Goal: Task Accomplishment & Management: Manage account settings

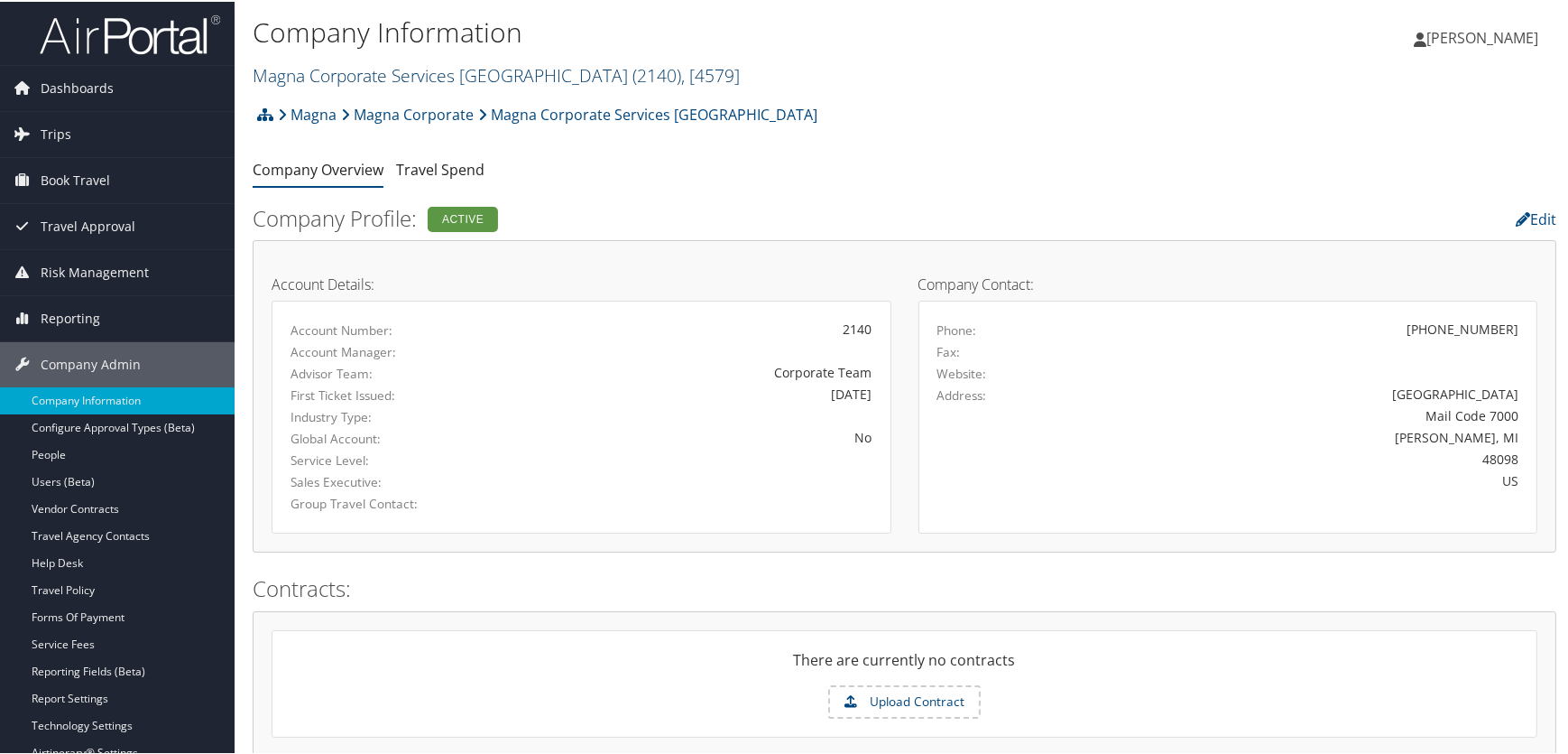
click at [396, 64] on link "Magna Corporate Services America ( 2140 ) , [ 4579 ]" at bounding box center [496, 74] width 487 height 25
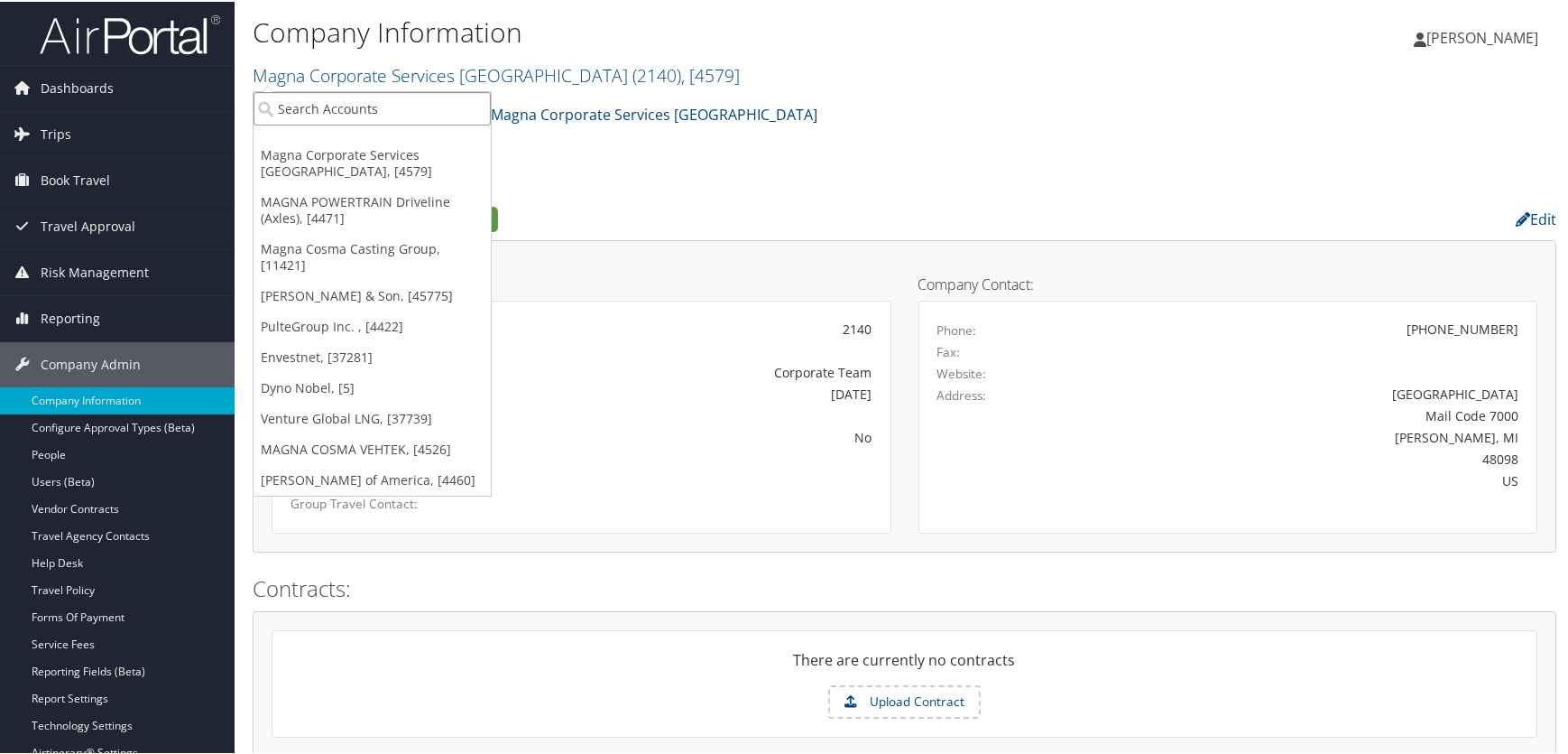
click at [372, 96] on input "search" at bounding box center [372, 107] width 237 height 33
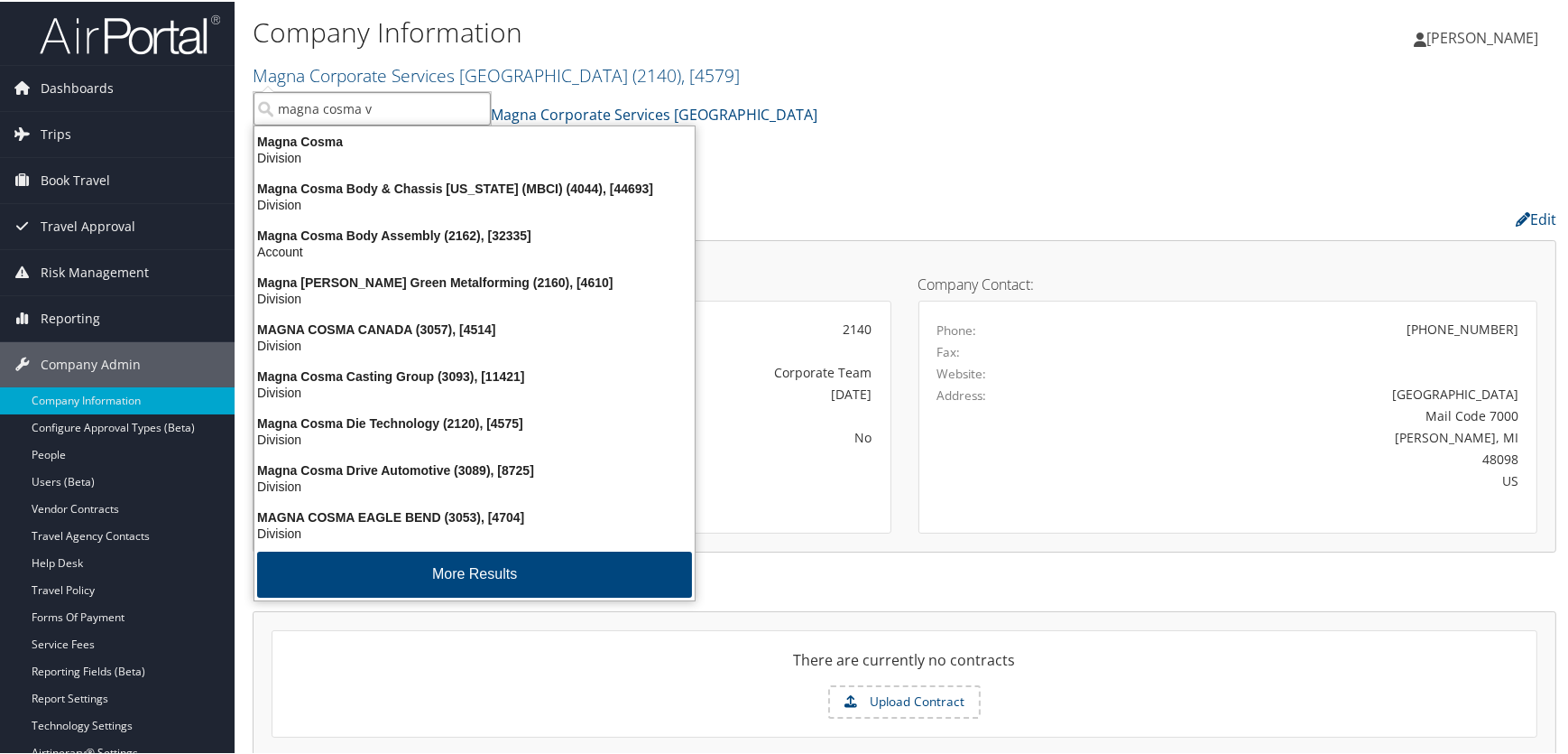
type input "magna cosma ve"
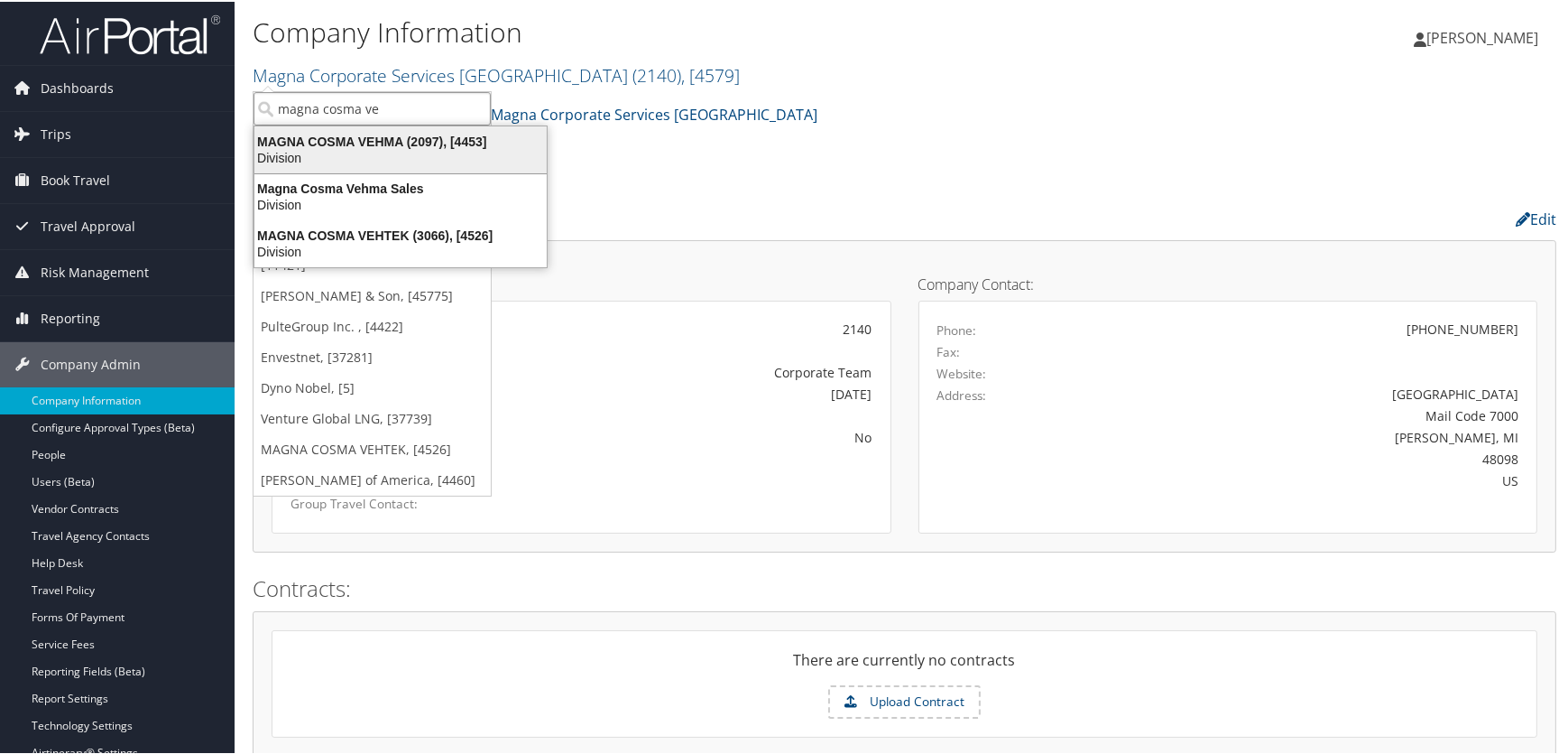
click at [314, 146] on div "MAGNA COSMA VEHMA (2097), [4453]" at bounding box center [401, 140] width 314 height 17
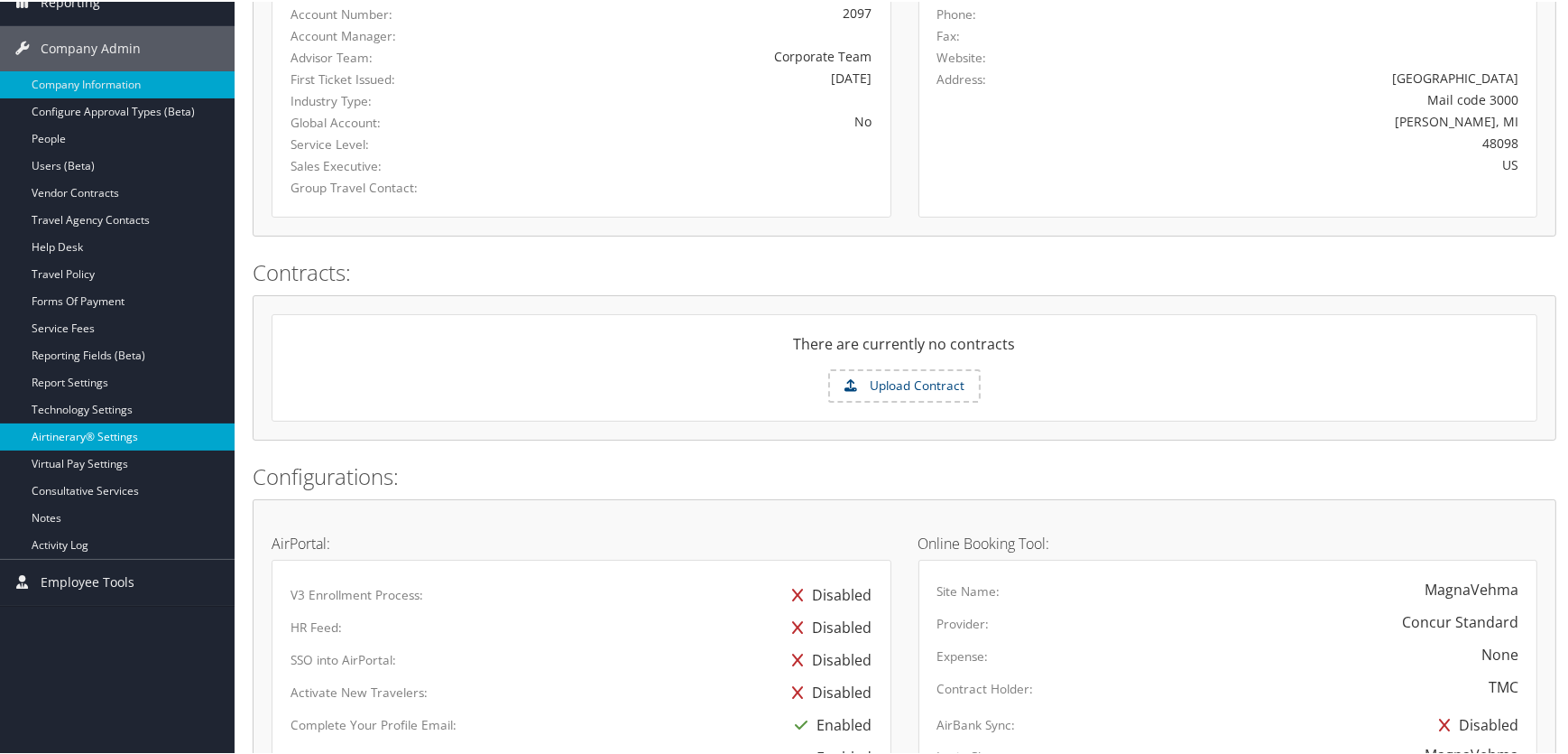
scroll to position [327, 0]
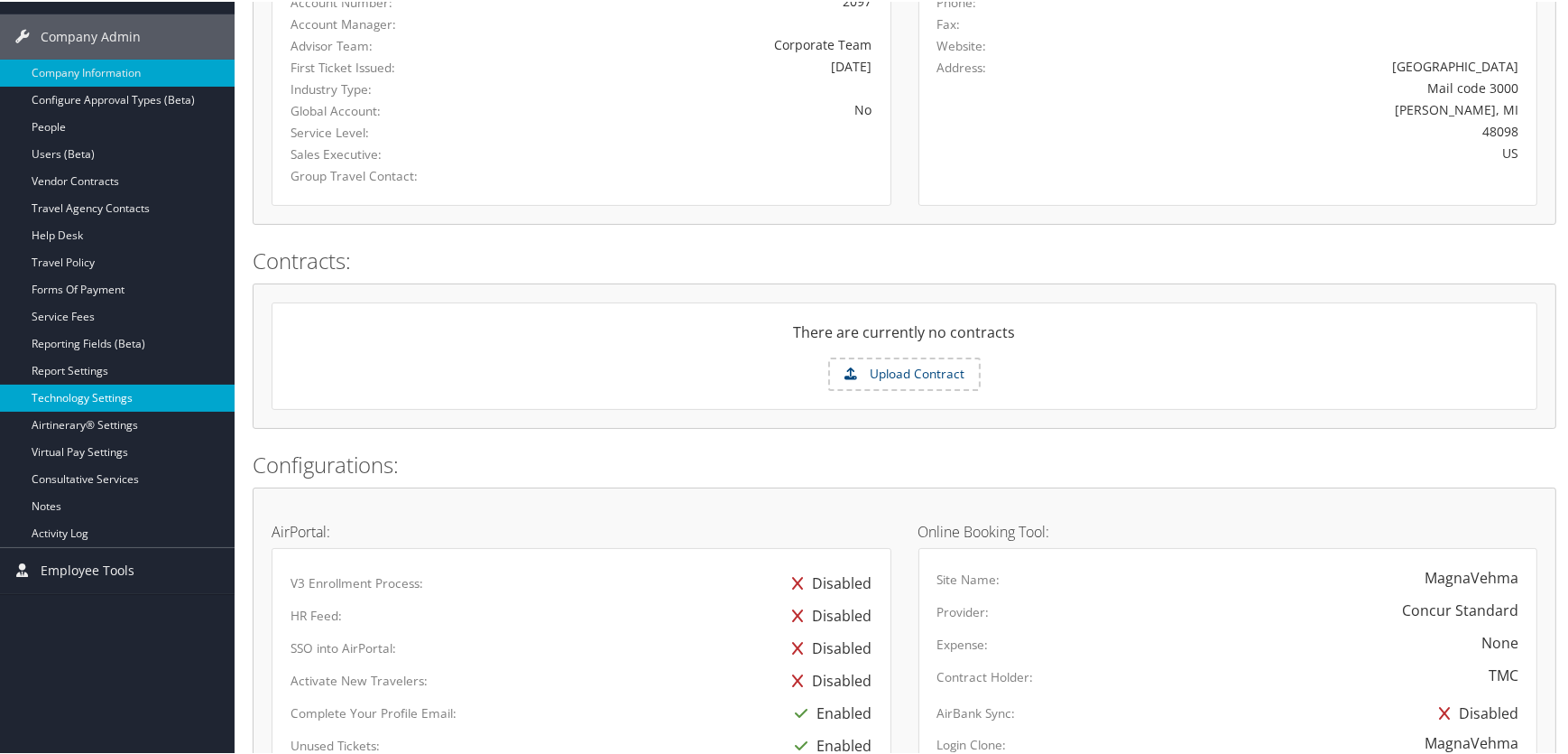
click at [90, 391] on link "Technology Settings" at bounding box center [117, 395] width 234 height 27
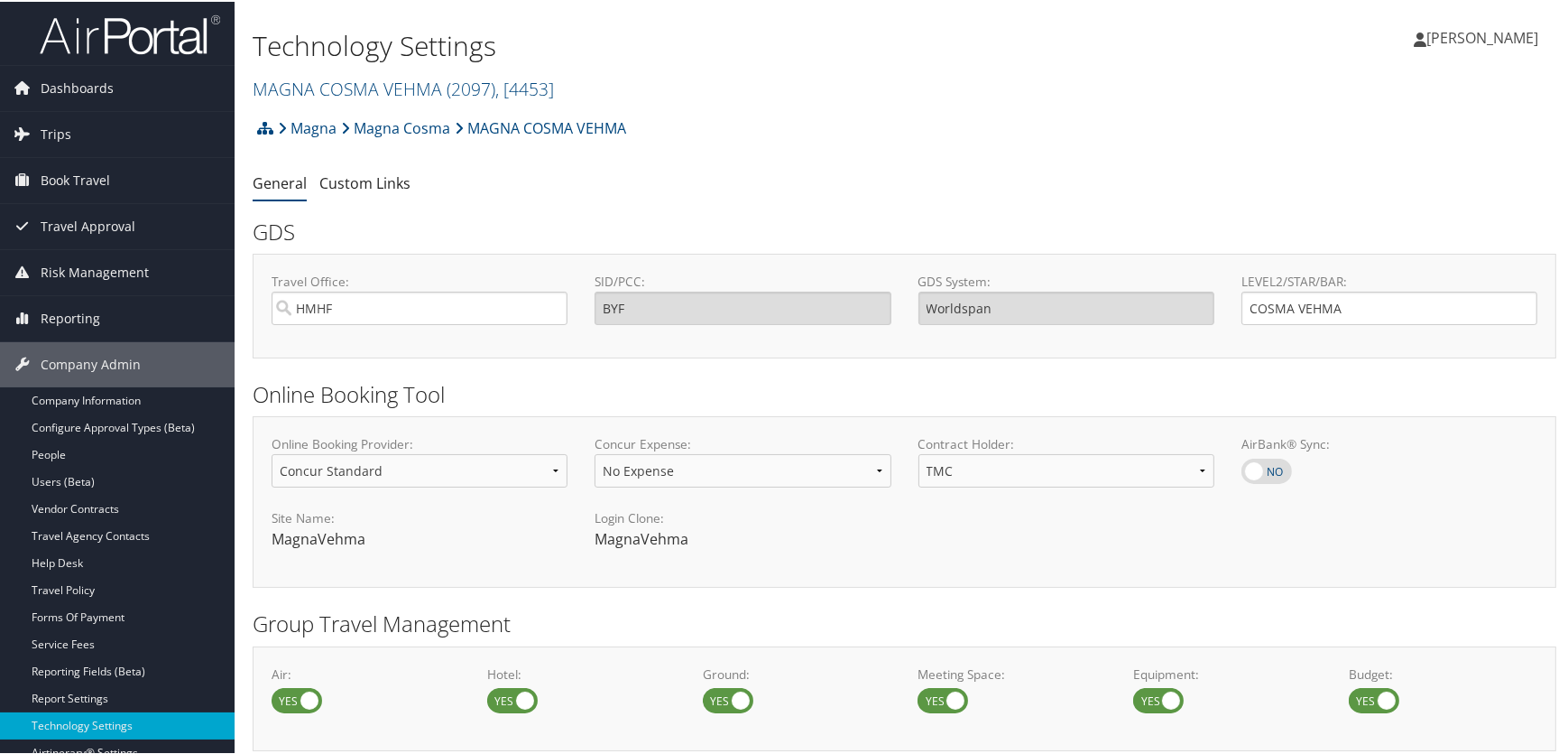
click at [828, 136] on div "Magna Magna Cosma MAGNA COSMA VEHMA Account Structure Magna (MAGNA) ACTIVE Crea…" at bounding box center [904, 132] width 1304 height 49
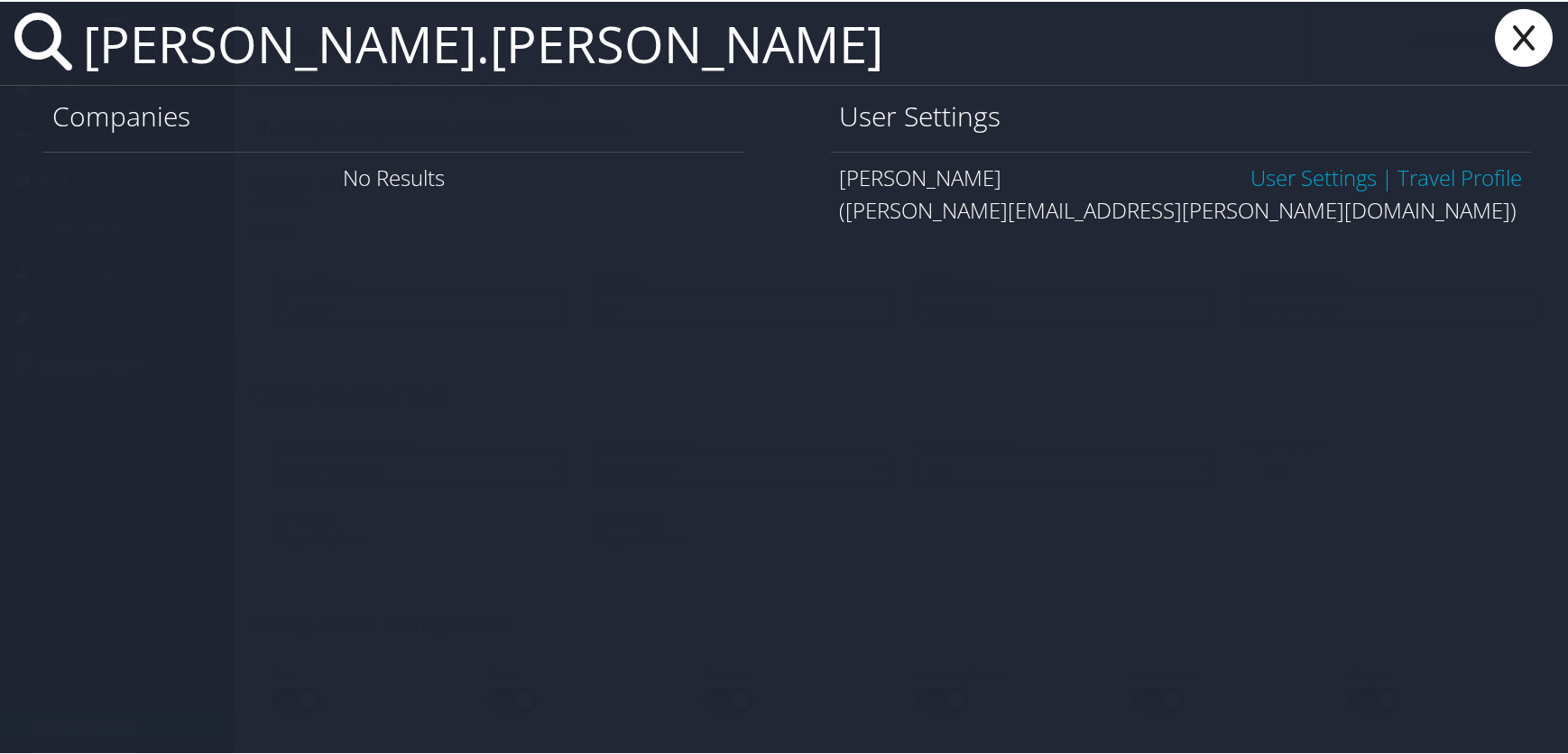
type input "william.maykowski"
click at [1272, 180] on link "User Settings" at bounding box center [1313, 176] width 126 height 29
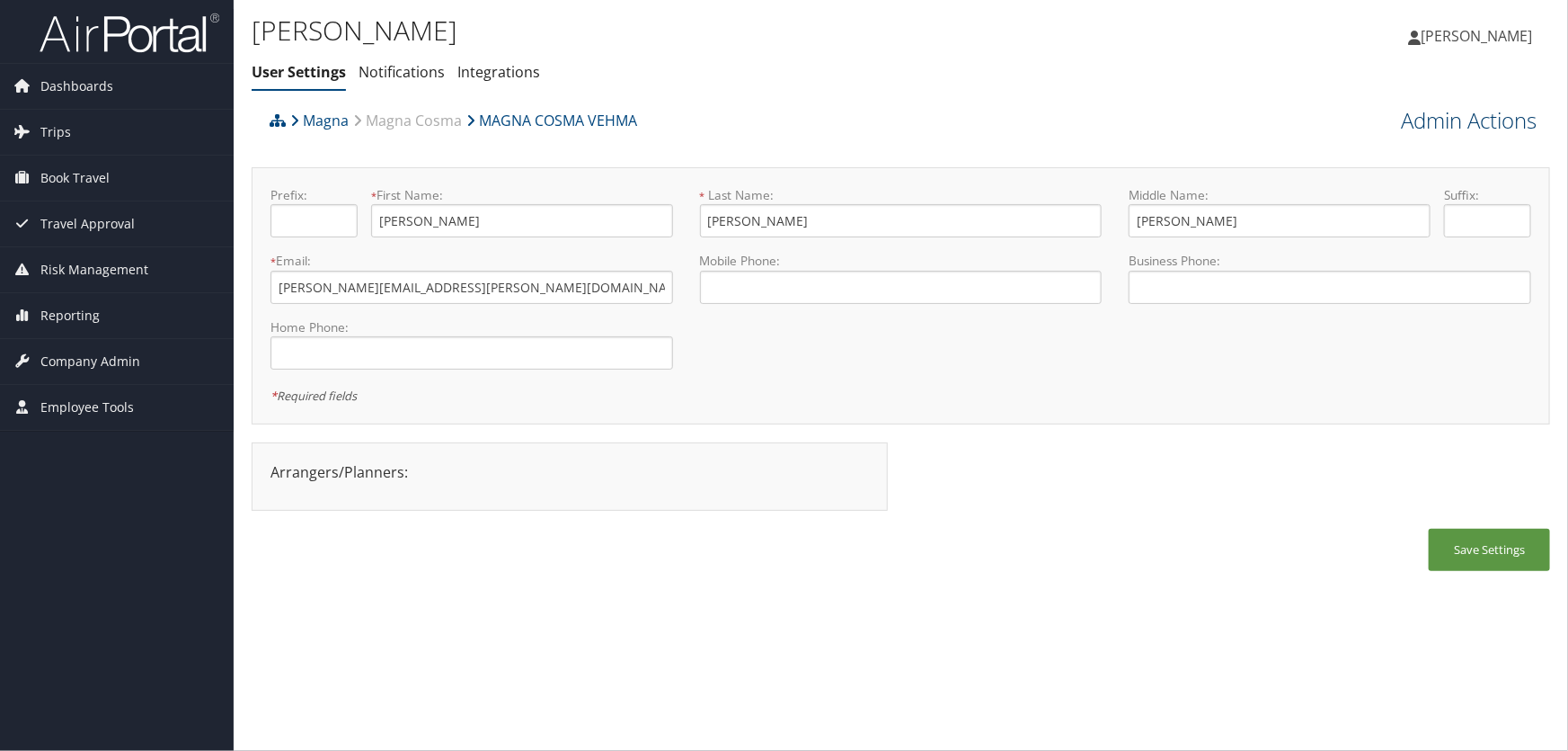
click at [1415, 118] on link "Admin Actions" at bounding box center [1468, 120] width 135 height 30
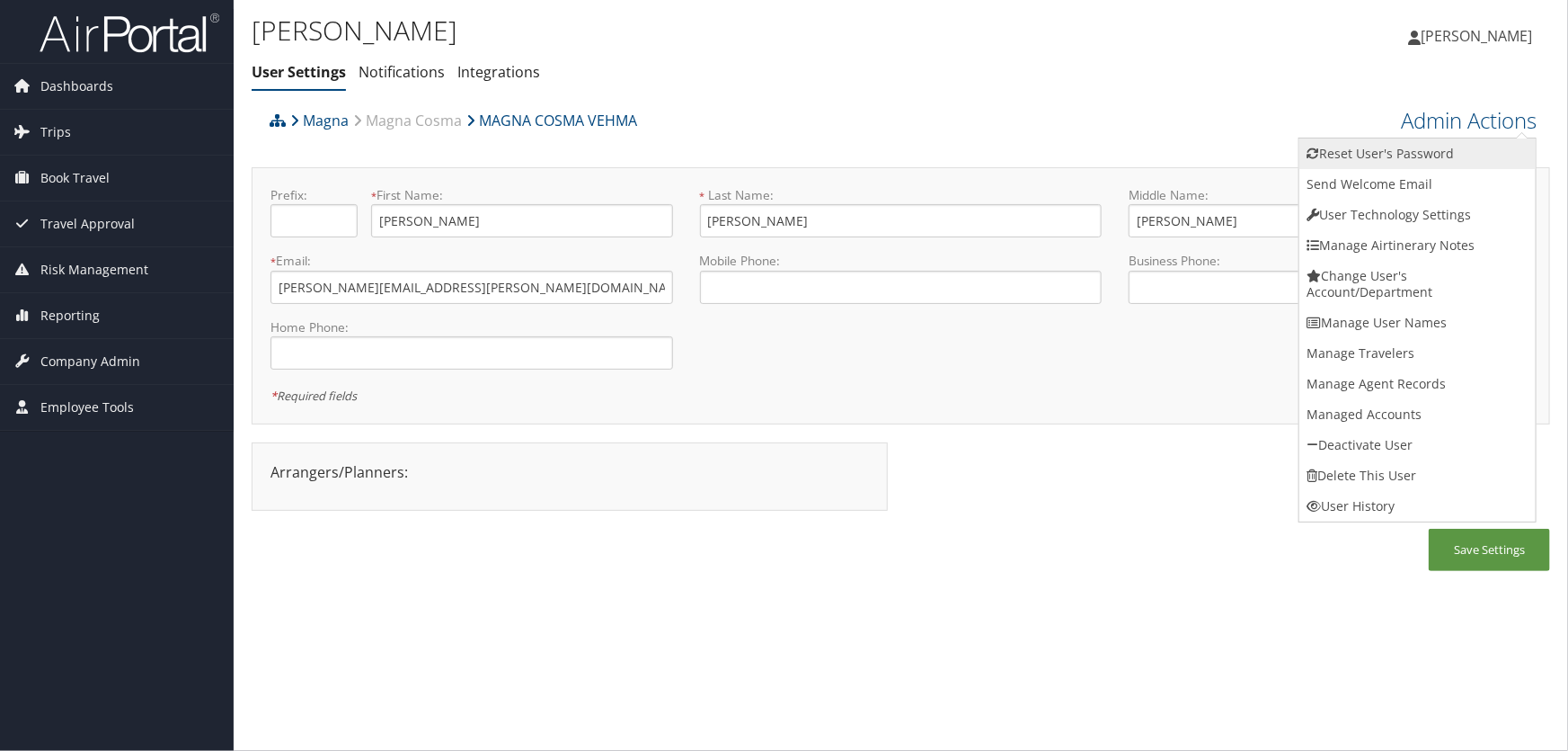
click at [1393, 154] on link "Reset User's Password" at bounding box center [1418, 153] width 236 height 30
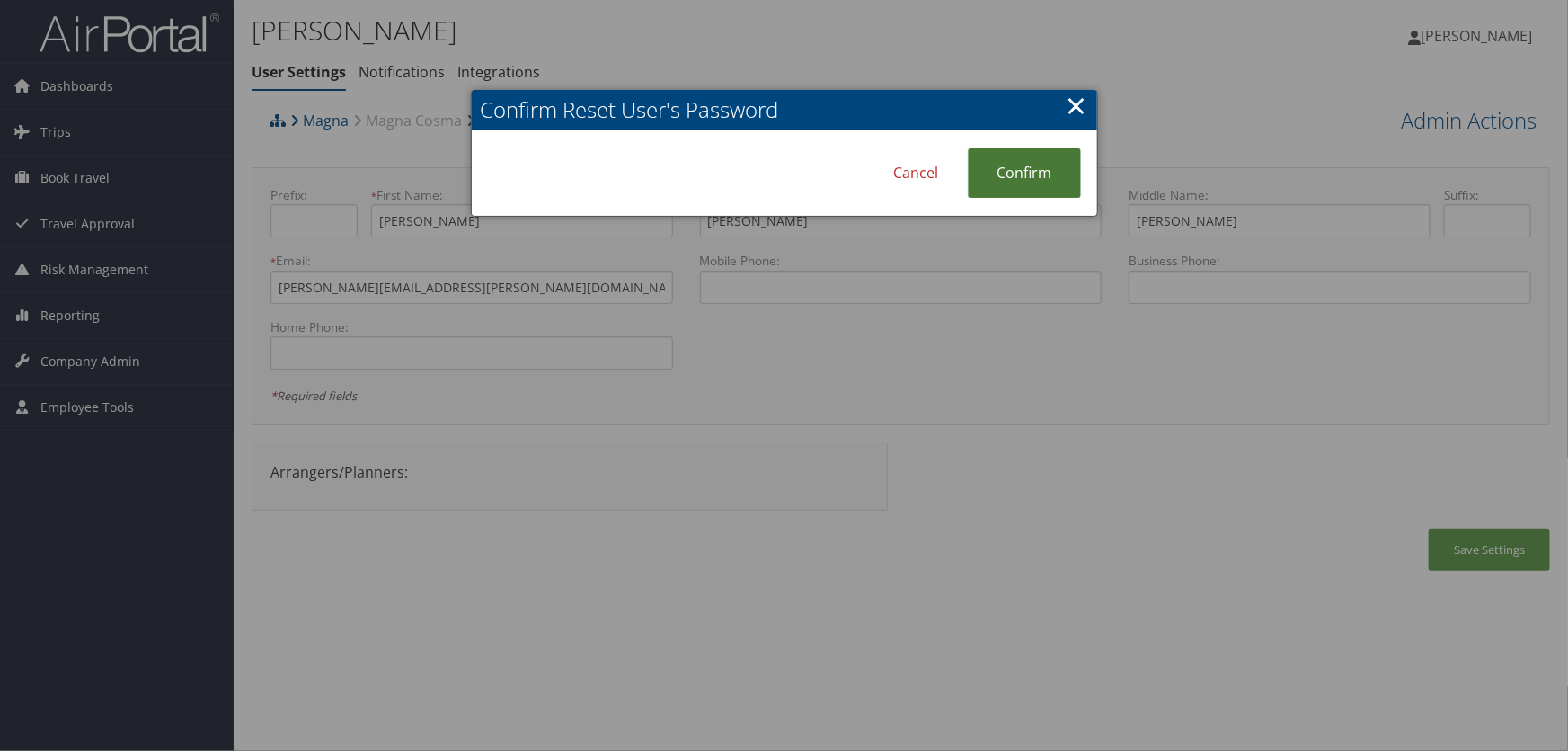
click at [1029, 163] on link "Confirm" at bounding box center [1024, 173] width 114 height 49
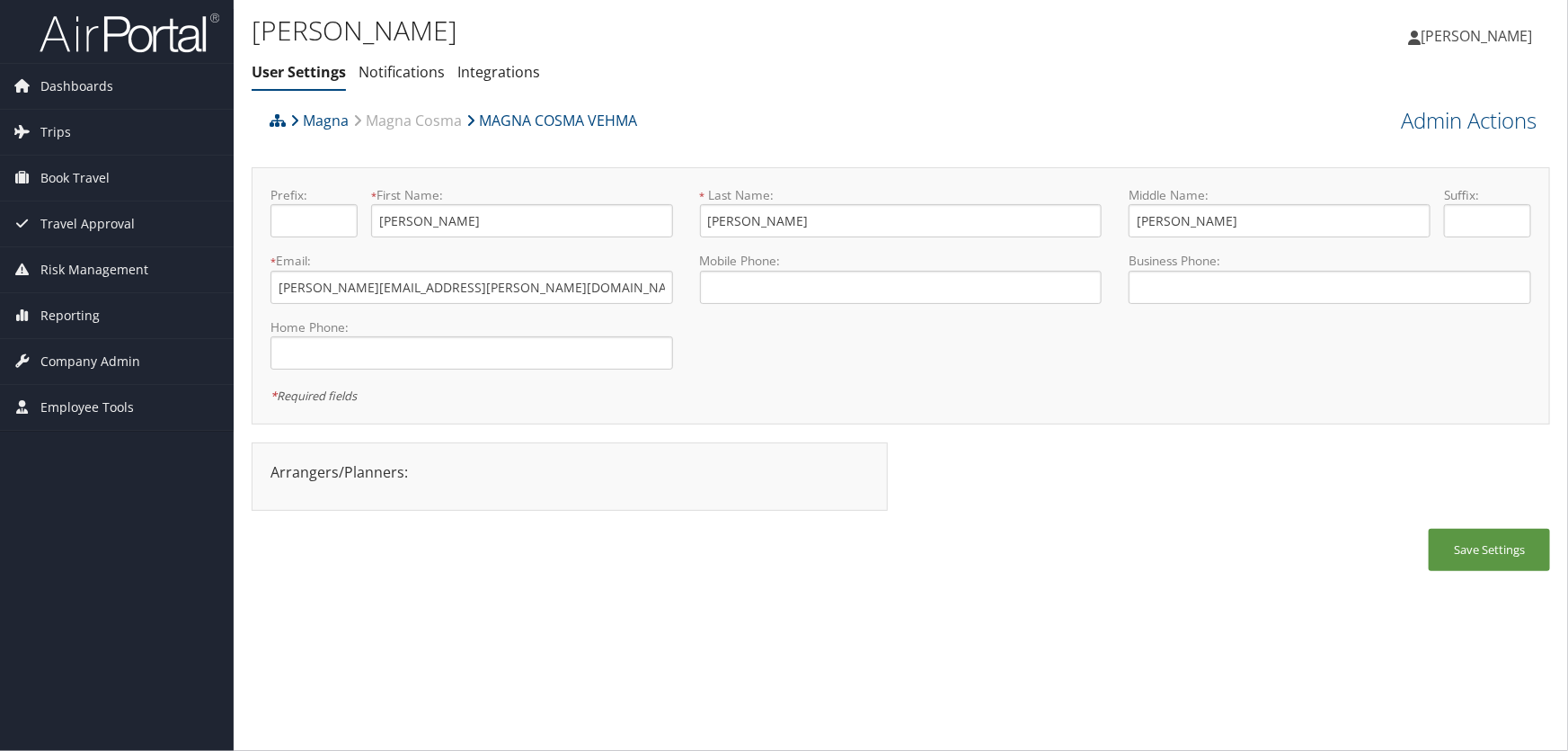
click at [732, 86] on ul "User Settings Notifications Integrations" at bounding box center [684, 72] width 865 height 32
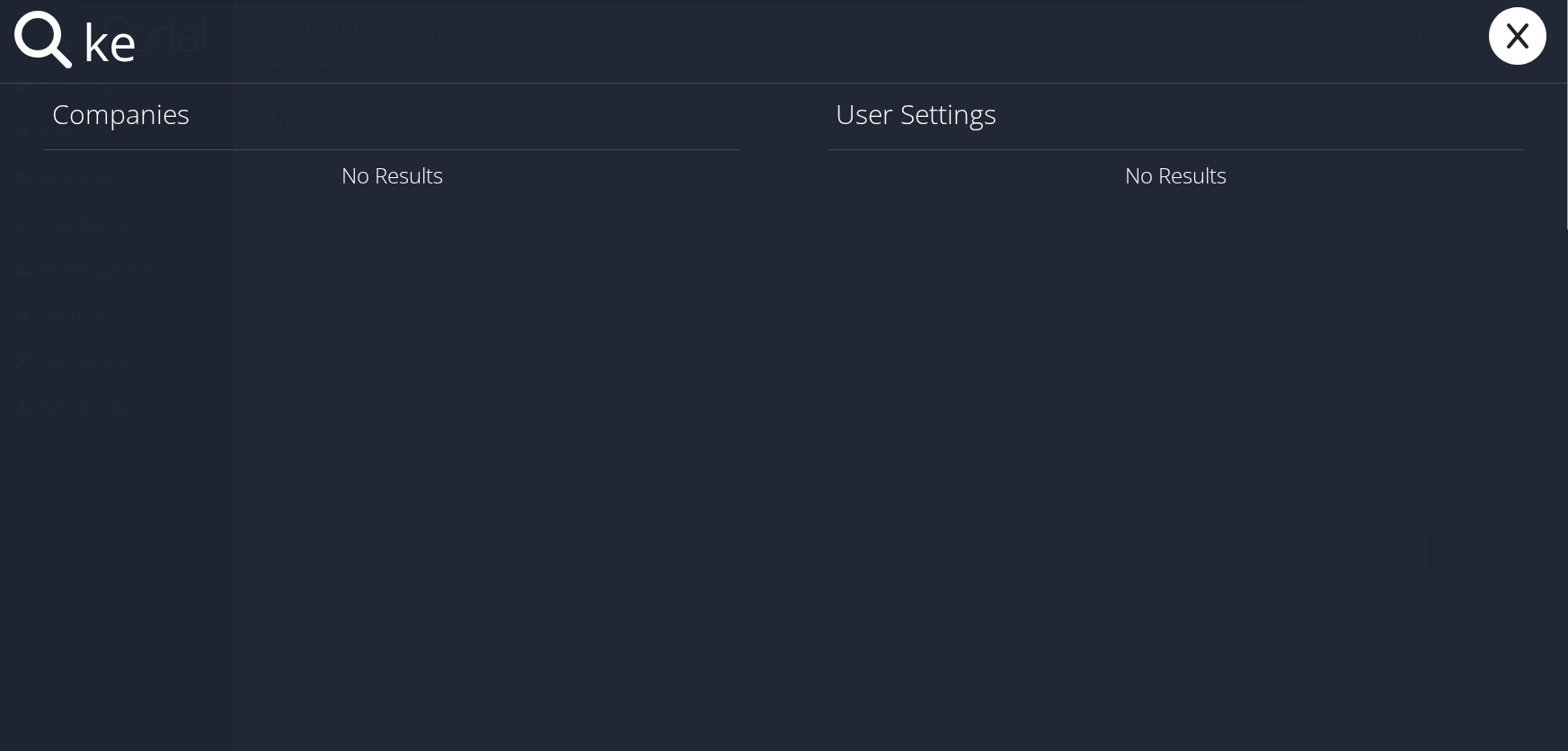
type input "k"
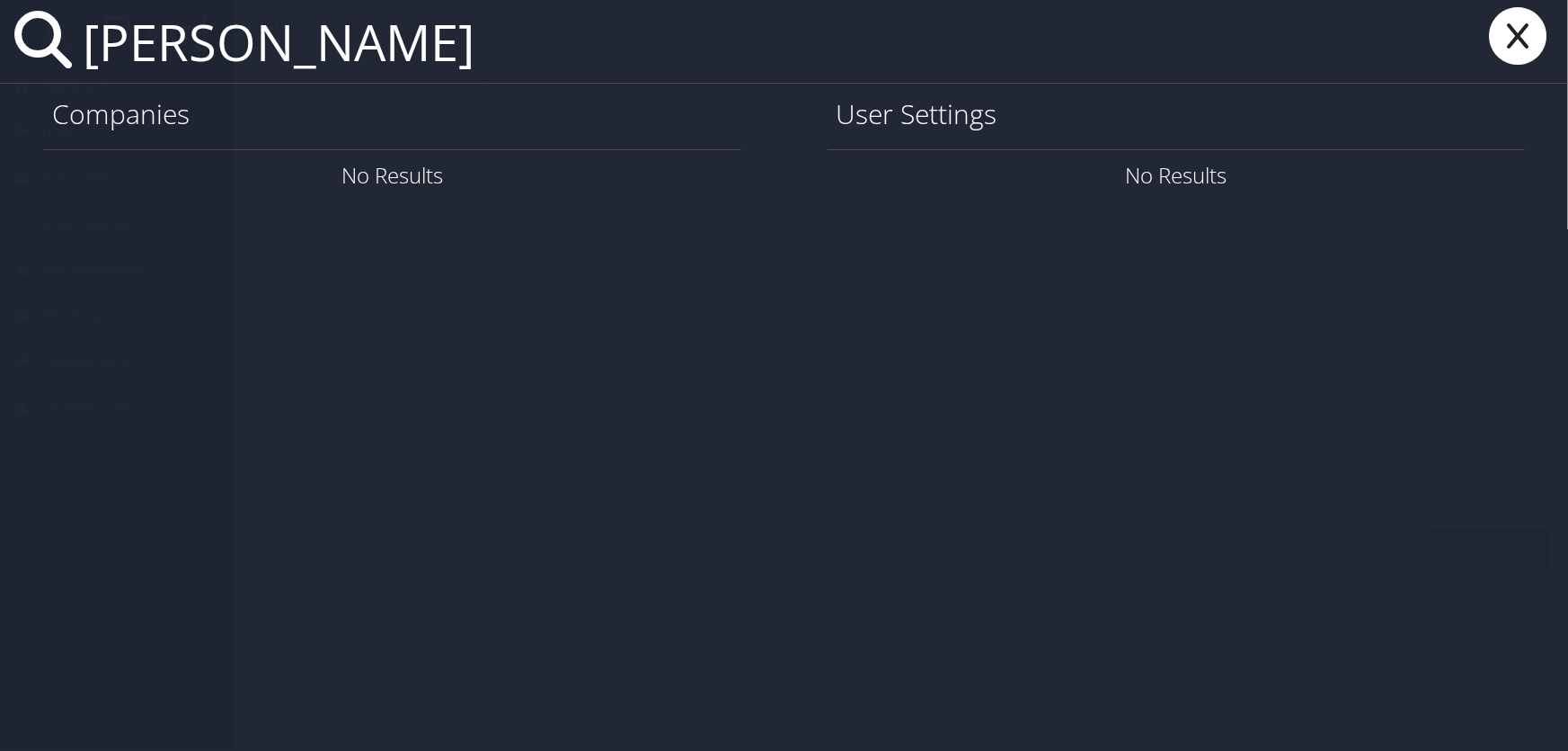
drag, startPoint x: 512, startPoint y: 53, endPoint x: 20, endPoint y: 32, distance: 492.4
click at [20, 32] on div "drew kollmann" at bounding box center [784, 41] width 1568 height 83
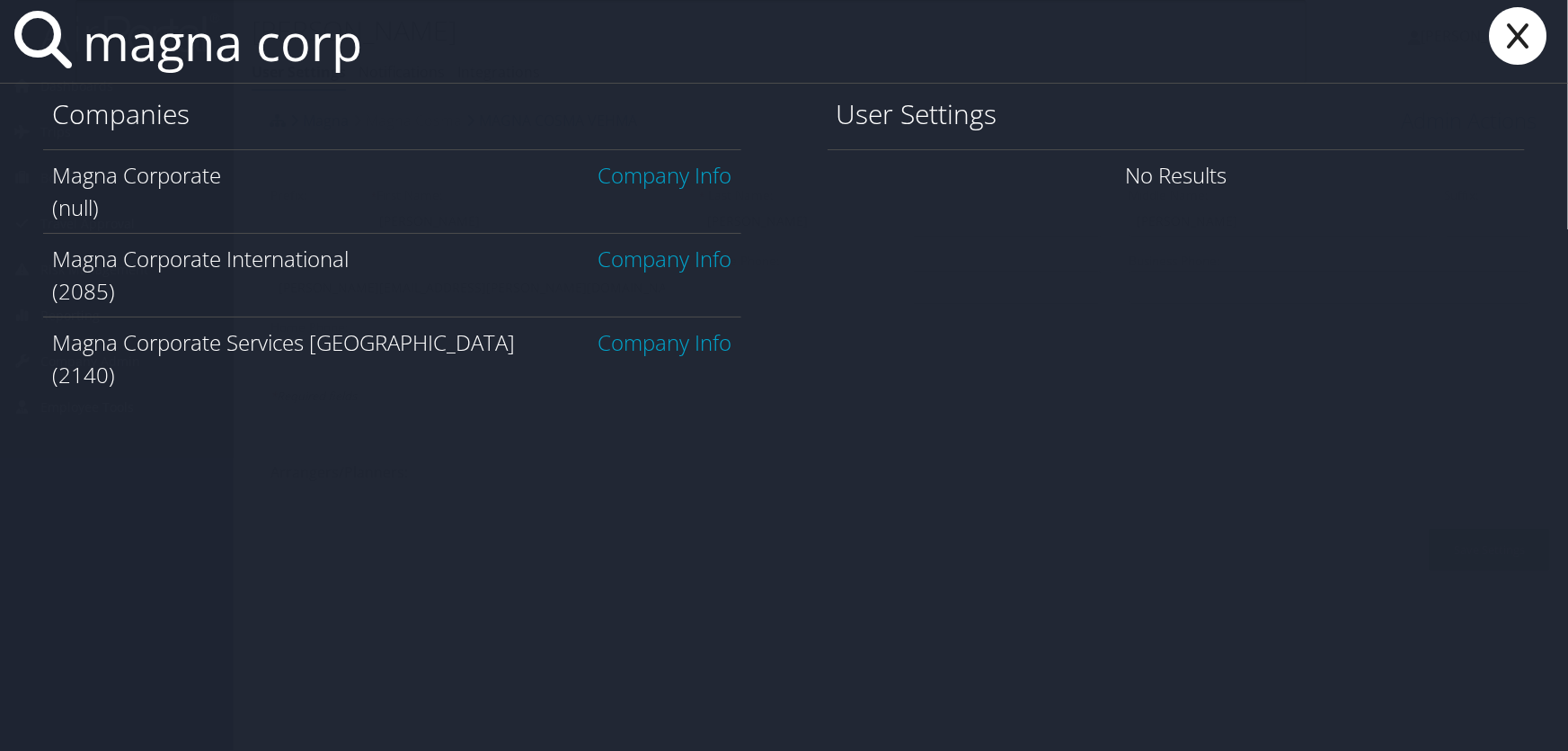
type input "magna corp"
click at [653, 342] on link "Company Info" at bounding box center [665, 342] width 134 height 29
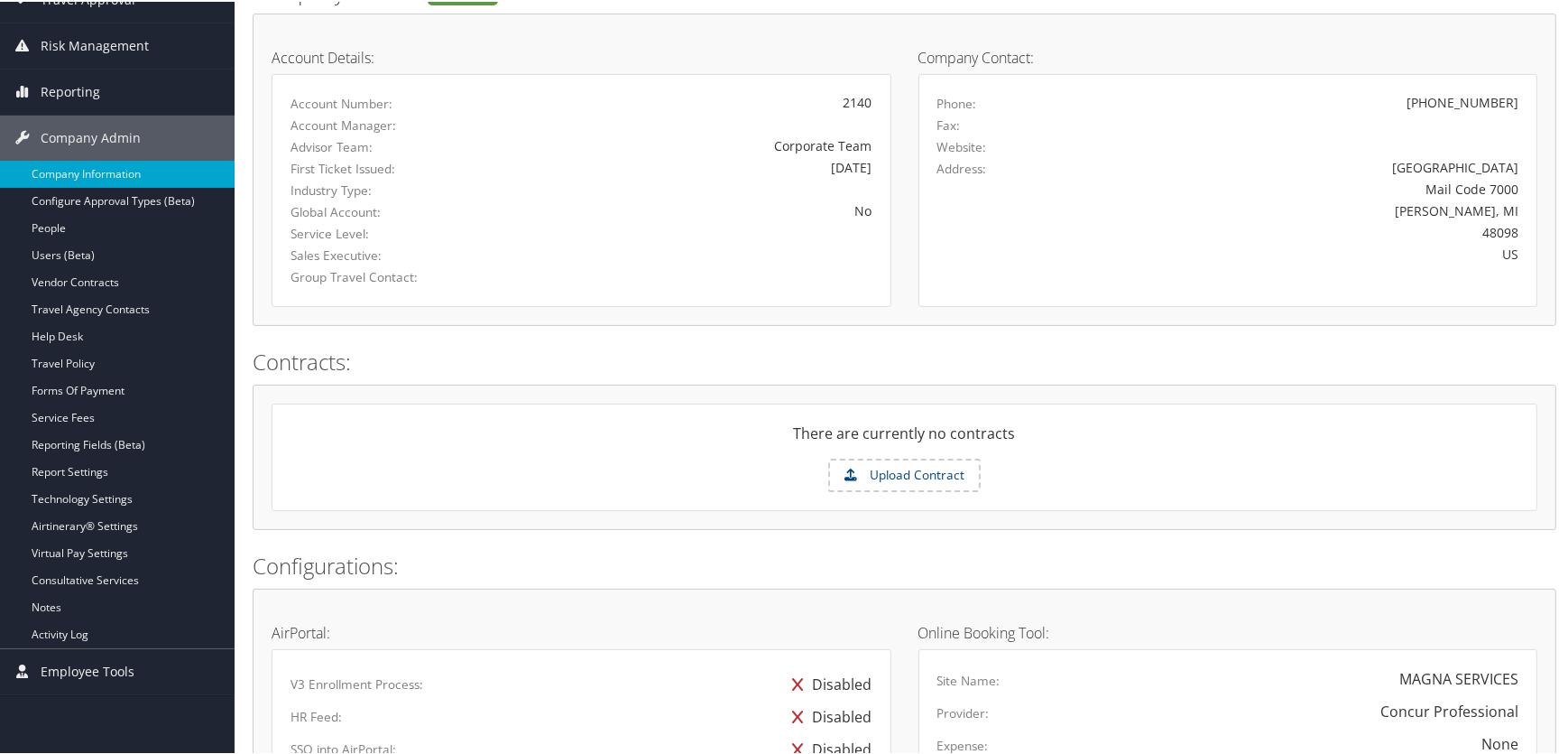
scroll to position [574, 0]
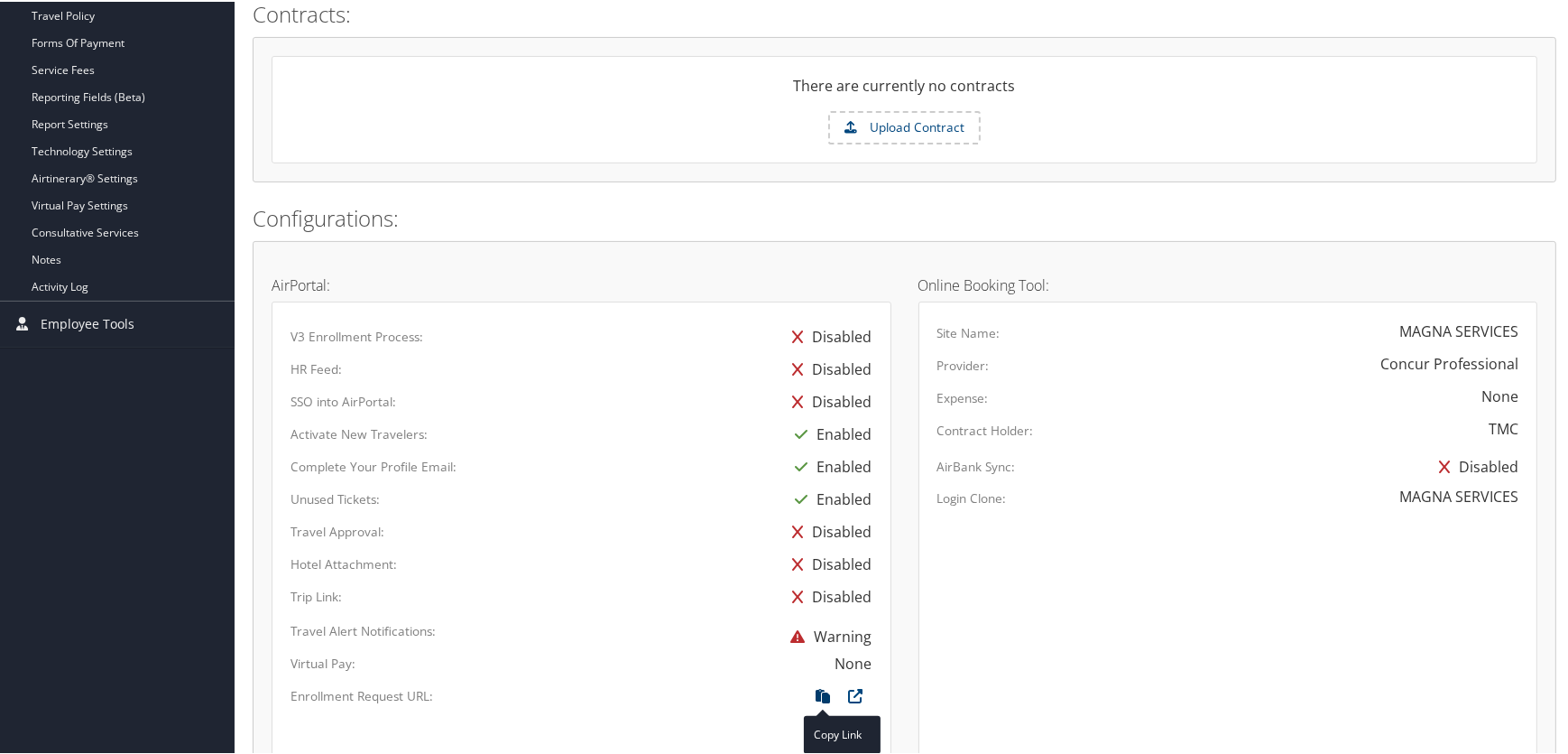
click at [815, 691] on icon at bounding box center [824, 699] width 32 height 24
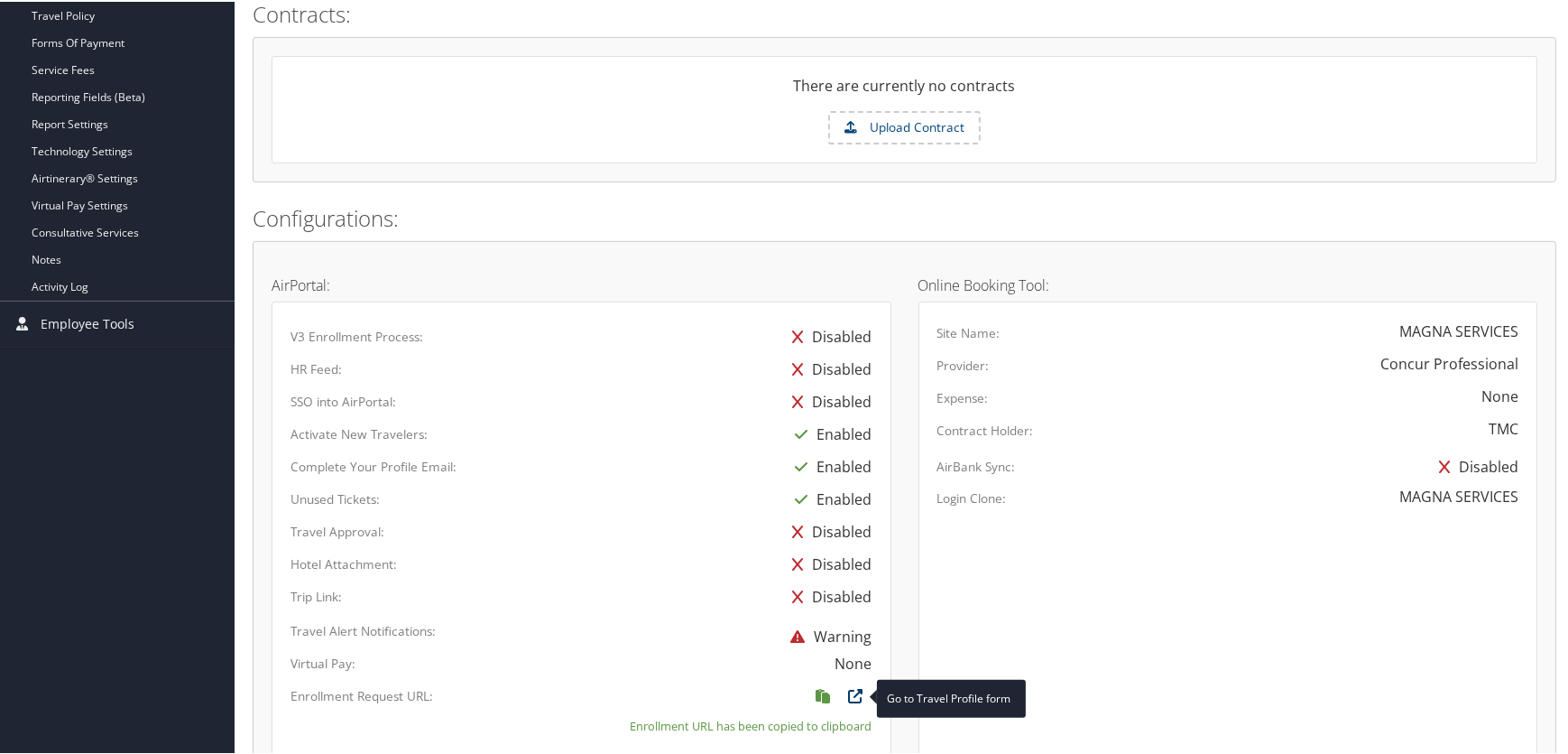
click at [852, 691] on icon at bounding box center [856, 699] width 32 height 24
